Goal: Task Accomplishment & Management: Use online tool/utility

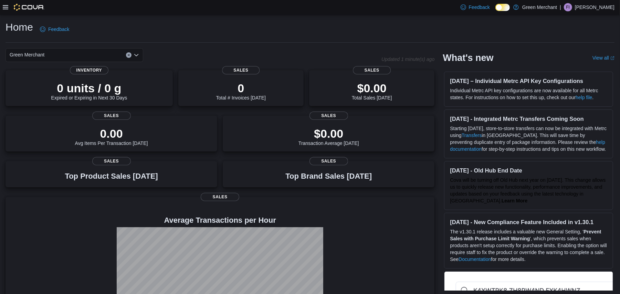
click at [6, 9] on icon at bounding box center [6, 7] width 6 height 6
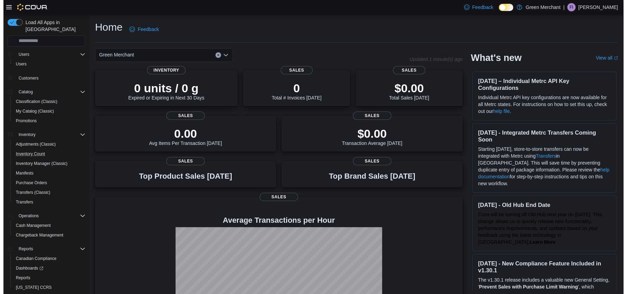
scroll to position [30, 0]
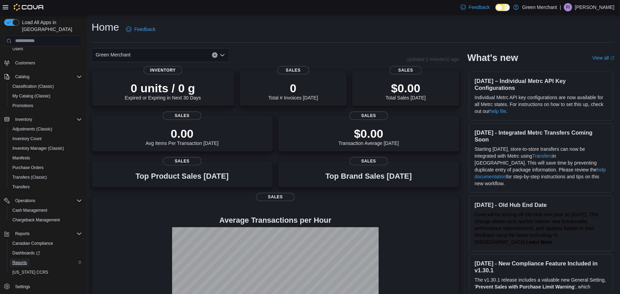
click at [18, 260] on span "Reports" at bounding box center [19, 263] width 14 height 6
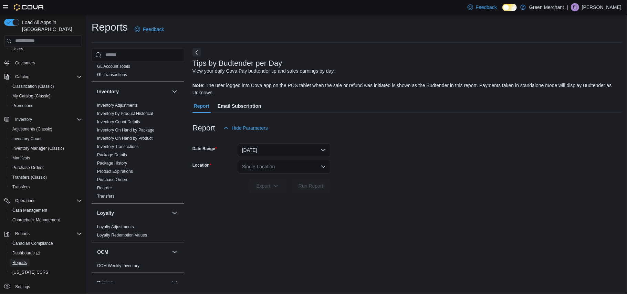
scroll to position [263, 0]
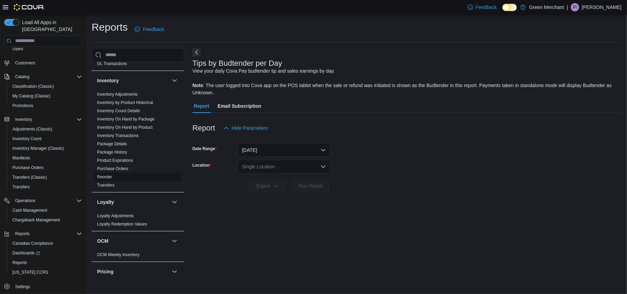
click at [105, 175] on link "Reorder" at bounding box center [104, 177] width 15 height 5
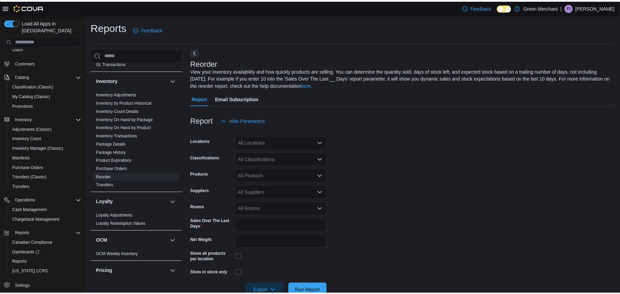
scroll to position [17, 0]
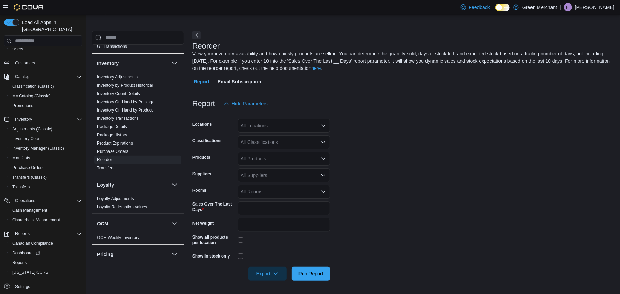
click at [275, 123] on div "All Locations" at bounding box center [284, 126] width 92 height 14
type input "**"
click at [277, 134] on span "33 Lapsley Rd." at bounding box center [296, 137] width 87 height 7
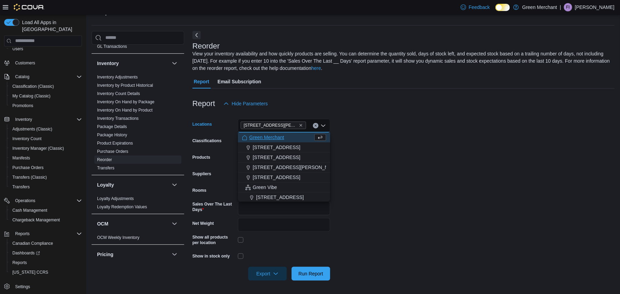
click at [312, 140] on form "Locations 33 Lapsley Rd. Combo box. Selected. 33 Lapsley Rd.. Press Backspace t…" at bounding box center [403, 195] width 422 height 170
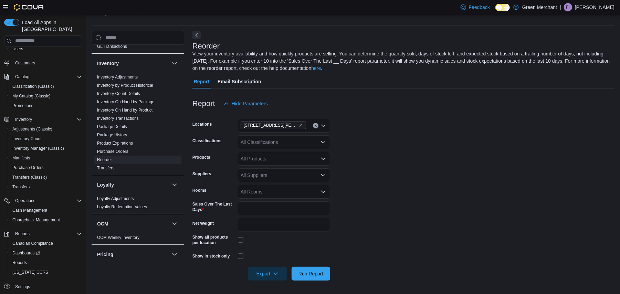
click at [287, 145] on div "All Classifications" at bounding box center [284, 142] width 92 height 14
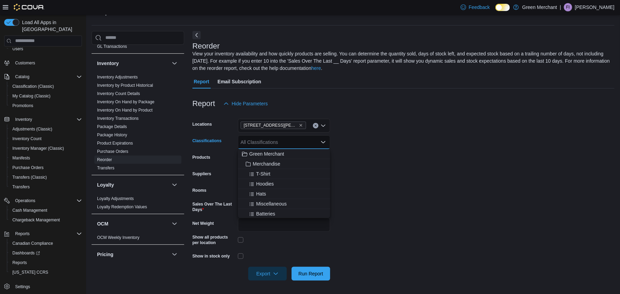
click at [312, 156] on form "Locations 33 Lapsley Rd. Classifications All Classifications Combo box. Selecte…" at bounding box center [403, 195] width 422 height 170
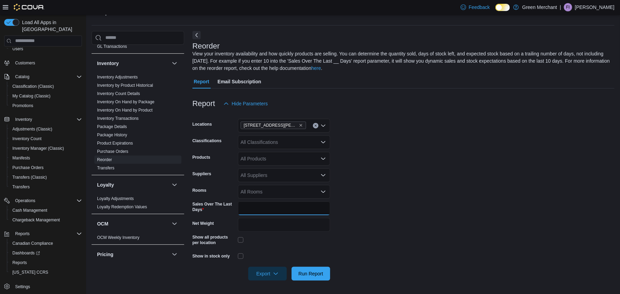
click at [267, 207] on input "*" at bounding box center [284, 208] width 92 height 14
click at [299, 267] on span "Run Report" at bounding box center [311, 273] width 30 height 14
click at [268, 147] on div "All Classifications" at bounding box center [284, 142] width 92 height 14
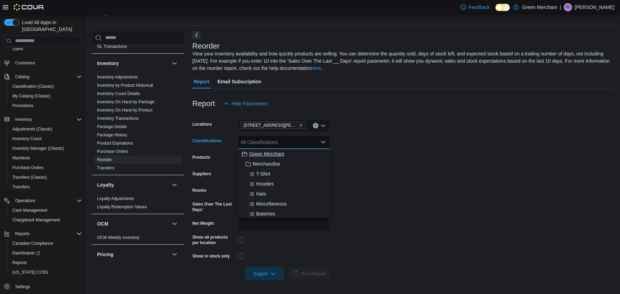
click at [269, 152] on span "Green Merchant" at bounding box center [266, 153] width 35 height 7
click at [276, 141] on icon "Remove Green Merchant from selection in this group" at bounding box center [277, 142] width 4 height 4
click at [276, 141] on div "All Classifications" at bounding box center [284, 142] width 92 height 14
type input "*****"
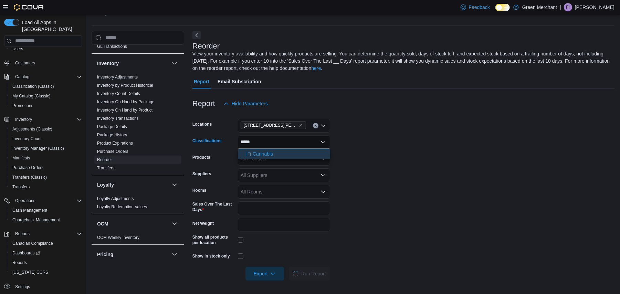
click at [292, 154] on div "Cannabis" at bounding box center [284, 153] width 84 height 7
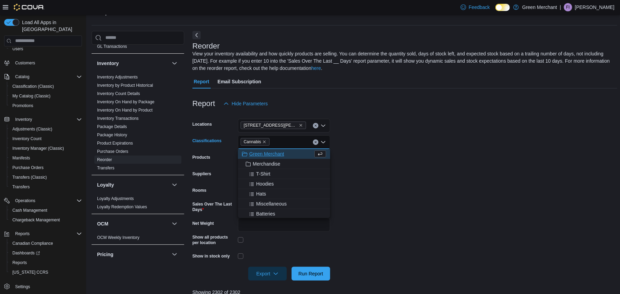
click at [312, 167] on form "Locations 33 Lapsley Rd. Classifications Cannabis Combo box. Selected. Cannabis…" at bounding box center [404, 195] width 425 height 170
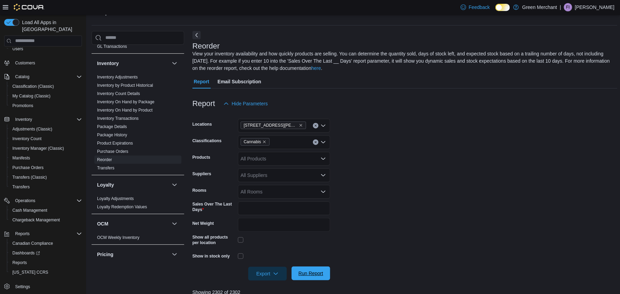
click at [312, 269] on button "Run Report" at bounding box center [311, 273] width 39 height 14
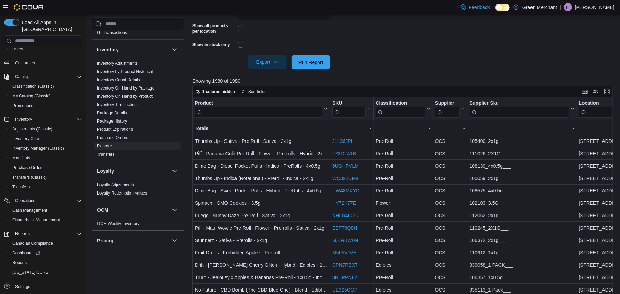
click at [274, 62] on icon "button" at bounding box center [276, 62] width 6 height 6
click at [275, 75] on span "Export to Excel" at bounding box center [268, 76] width 31 height 6
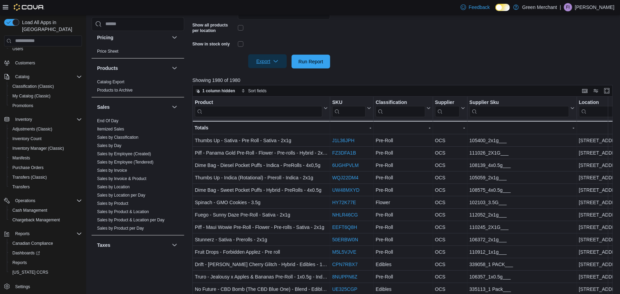
scroll to position [492, 0]
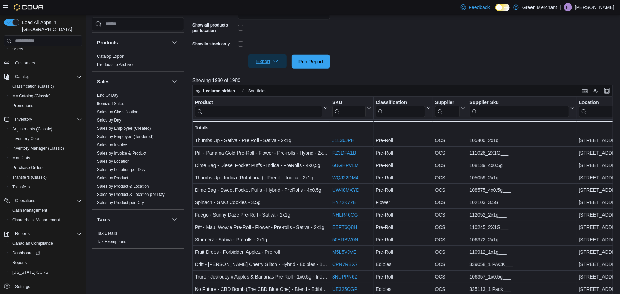
click at [277, 62] on icon "button" at bounding box center [276, 62] width 6 height 6
